Goal: Task Accomplishment & Management: Manage account settings

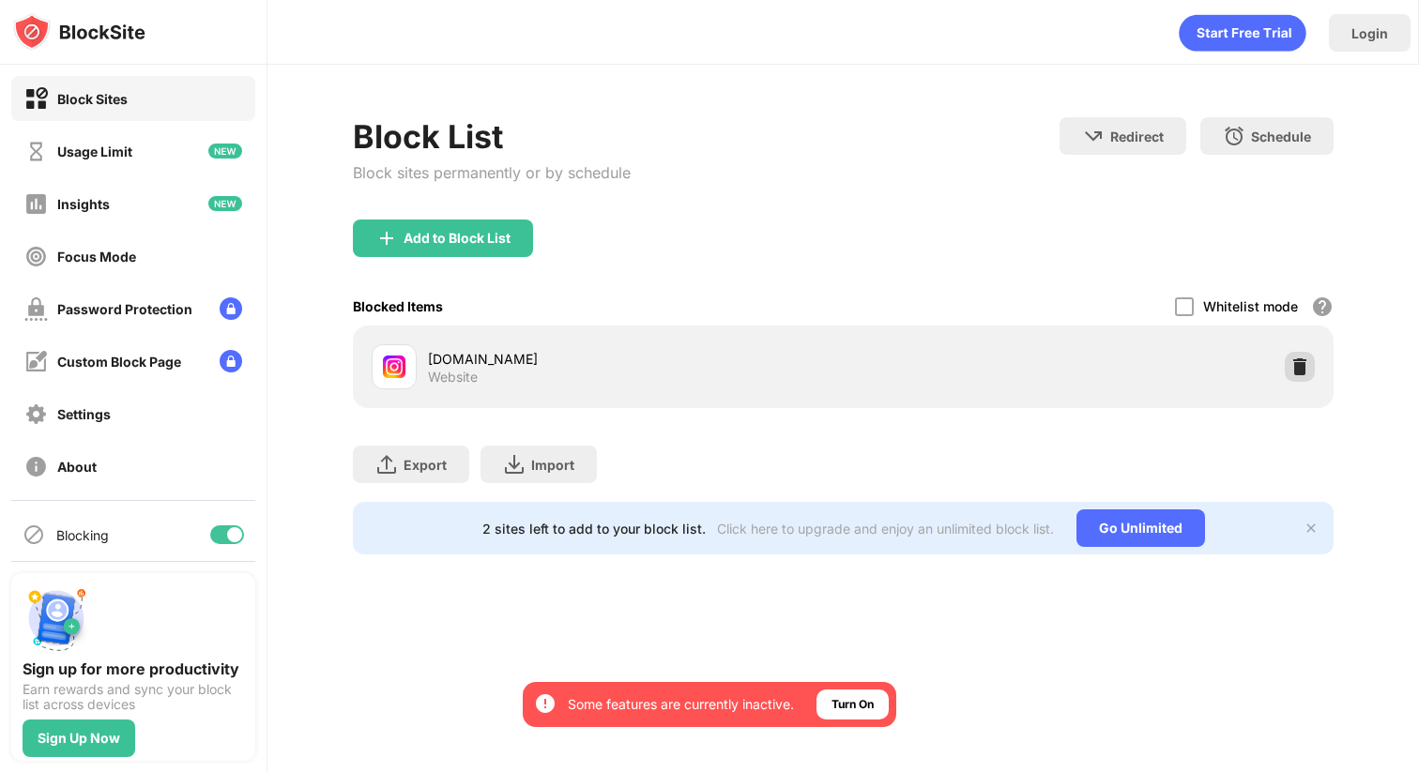
click at [1295, 362] on img at bounding box center [1299, 367] width 19 height 19
